Goal: Task Accomplishment & Management: Use online tool/utility

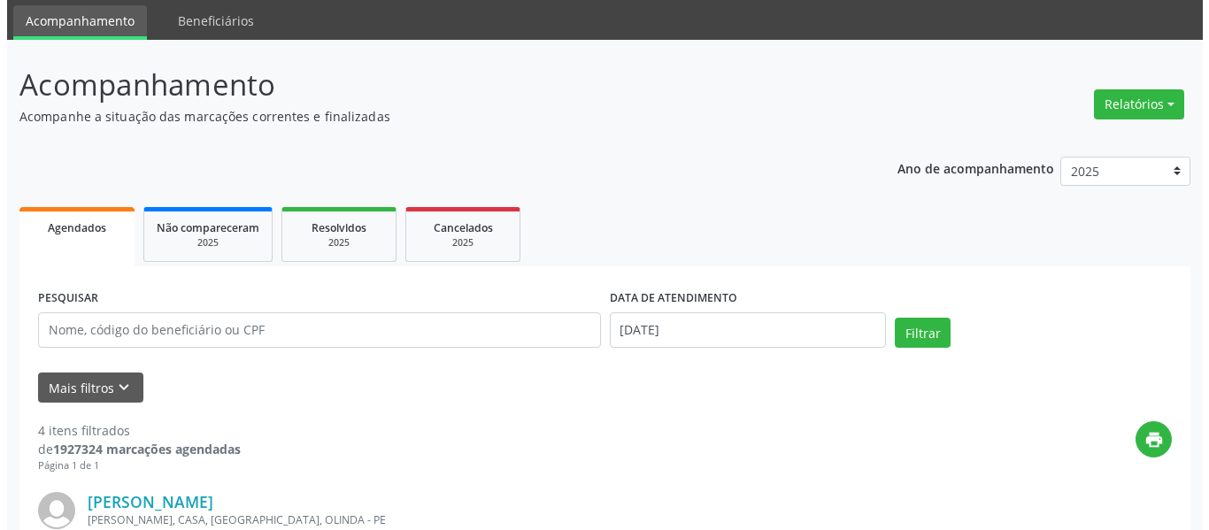
scroll to position [89, 0]
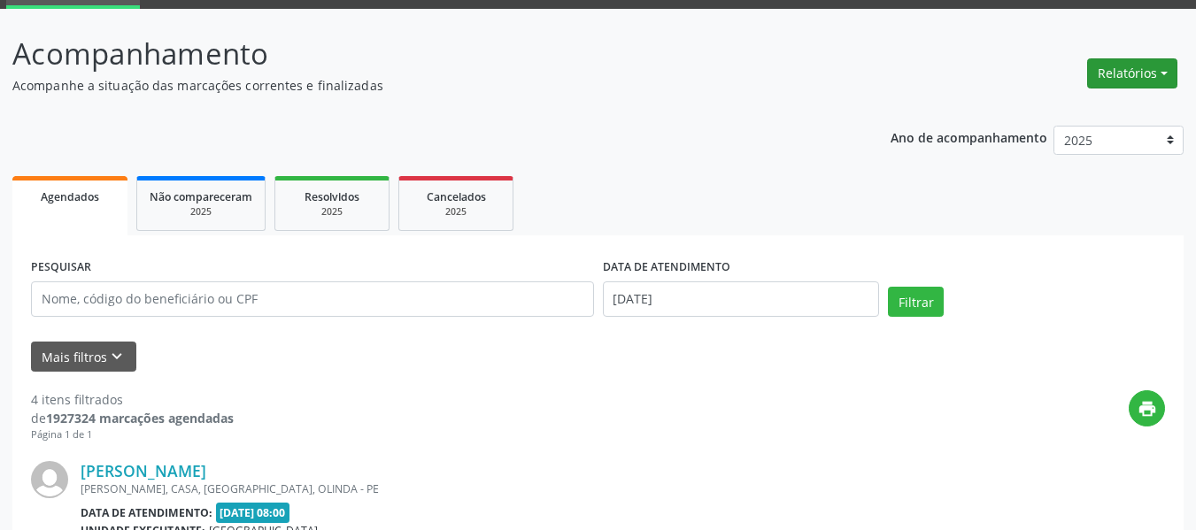
click at [1166, 73] on button "Relatórios" at bounding box center [1132, 73] width 90 height 30
click at [1057, 116] on link "Agendamentos" at bounding box center [1083, 111] width 190 height 25
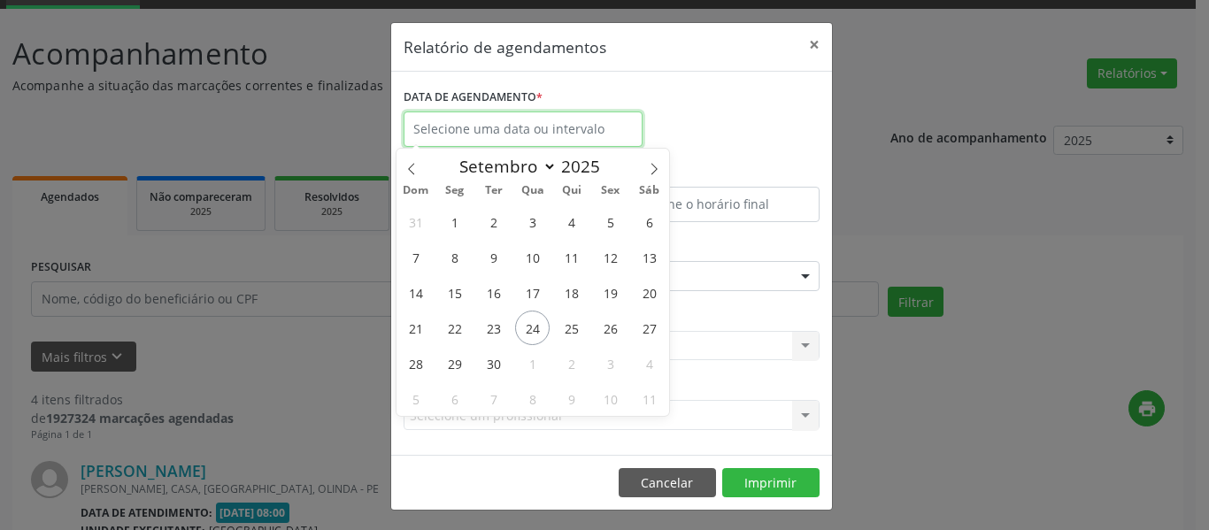
click at [457, 127] on input "text" at bounding box center [523, 129] width 239 height 35
click at [459, 363] on span "29" at bounding box center [454, 363] width 35 height 35
type input "[DATE]"
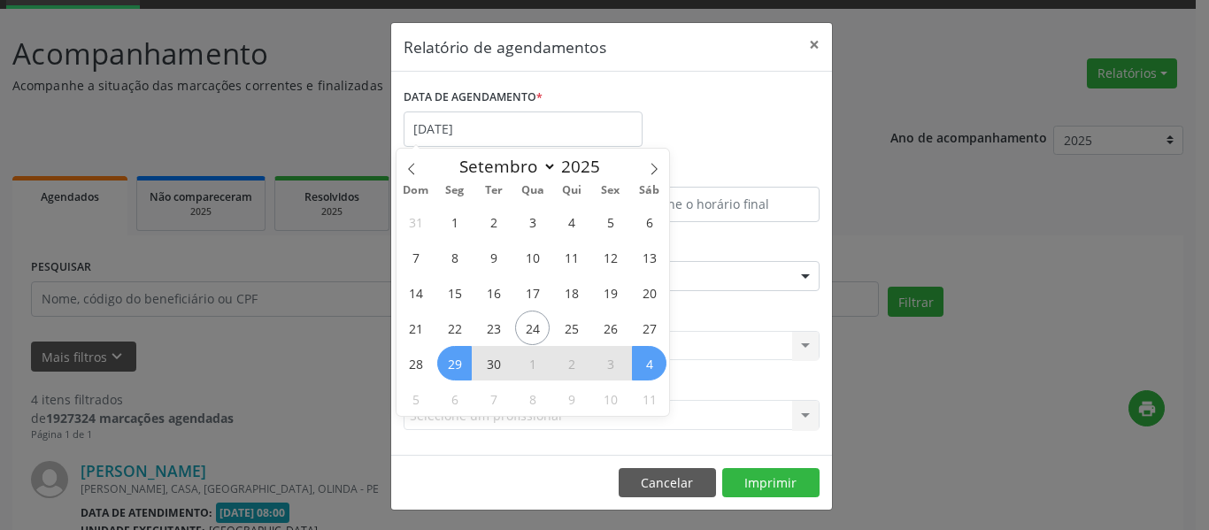
click at [651, 363] on span "4" at bounding box center [649, 363] width 35 height 35
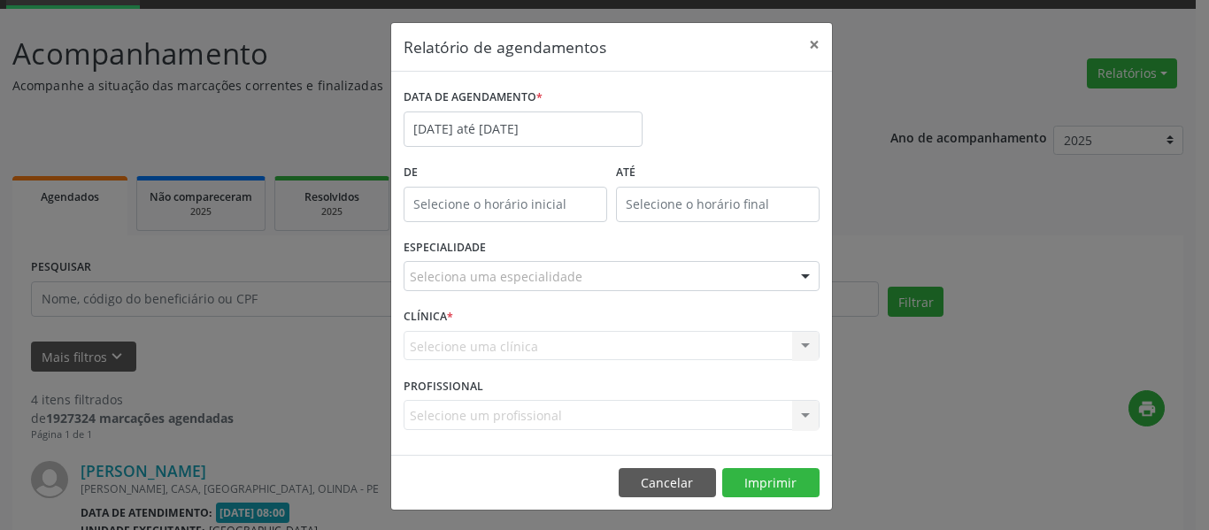
click at [783, 275] on div "Seleciona uma especialidade" at bounding box center [612, 276] width 416 height 30
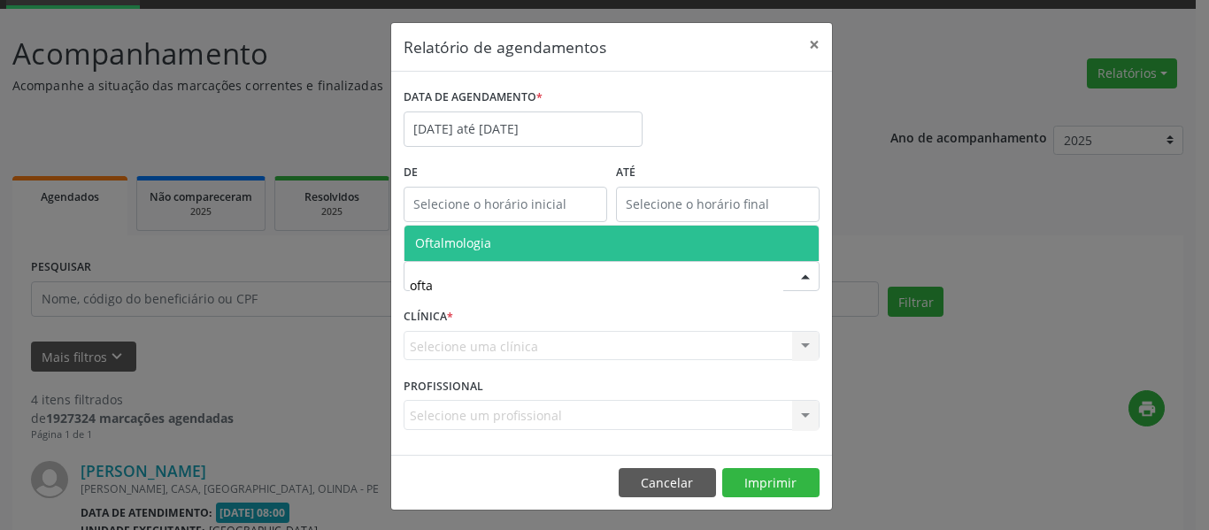
type input "oftal"
click at [467, 241] on span "Oftalmologia" at bounding box center [453, 243] width 76 height 17
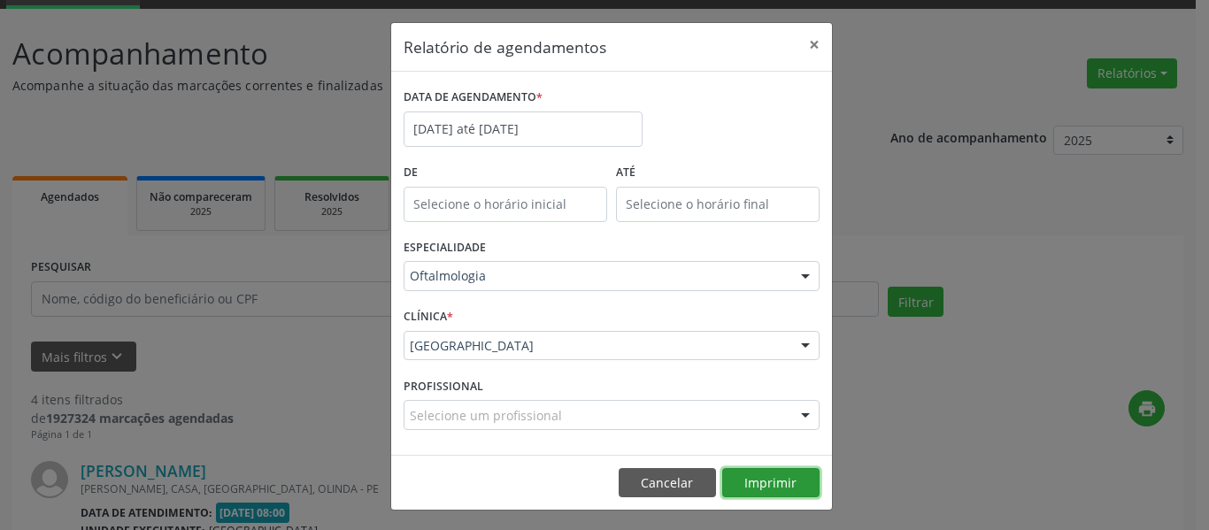
click at [761, 481] on button "Imprimir" at bounding box center [770, 483] width 97 height 30
